Goal: Task Accomplishment & Management: Manage account settings

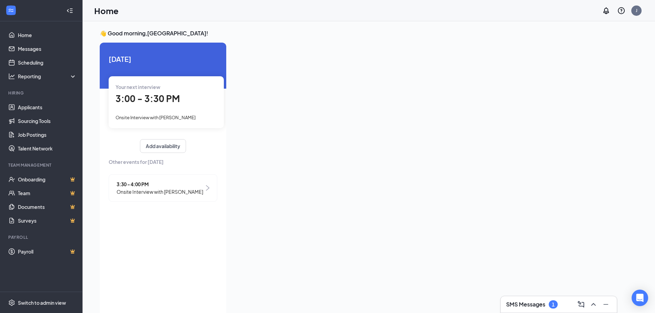
click at [136, 103] on span "3:00 - 3:30 PM" at bounding box center [148, 98] width 64 height 11
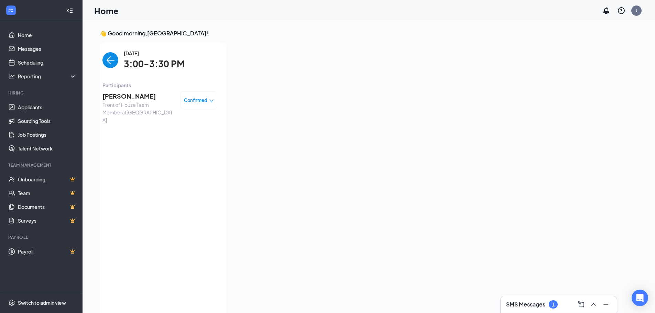
scroll to position [3, 0]
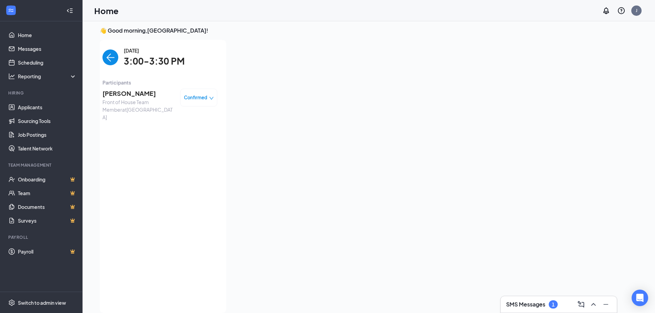
click at [94, 44] on div "👋 Good morning, [GEOGRAPHIC_DATA] ! [DATE] Your next interview 3:00 - 3:30 PM O…" at bounding box center [369, 172] width 573 height 307
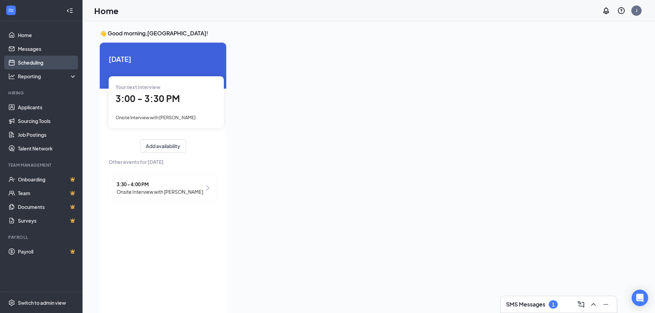
click at [36, 64] on link "Scheduling" at bounding box center [47, 63] width 59 height 14
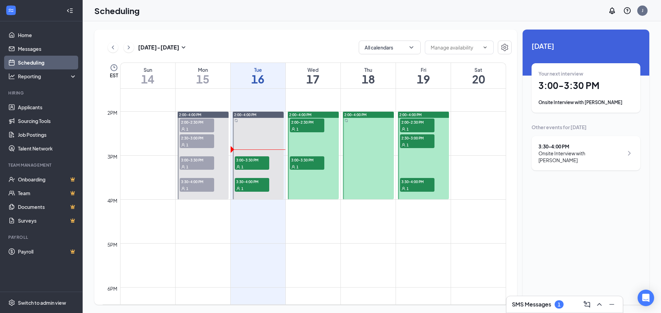
scroll to position [585, 0]
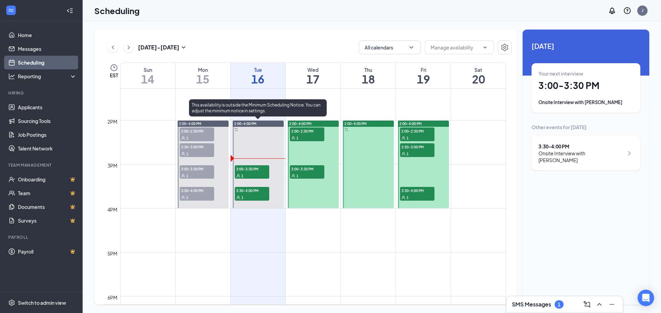
click at [254, 171] on span "3:00-3:30 PM" at bounding box center [252, 169] width 34 height 7
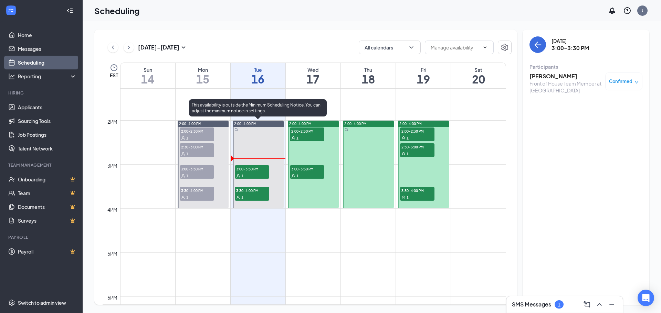
click at [246, 199] on div "1" at bounding box center [252, 197] width 34 height 7
